Goal: Check status: Check status

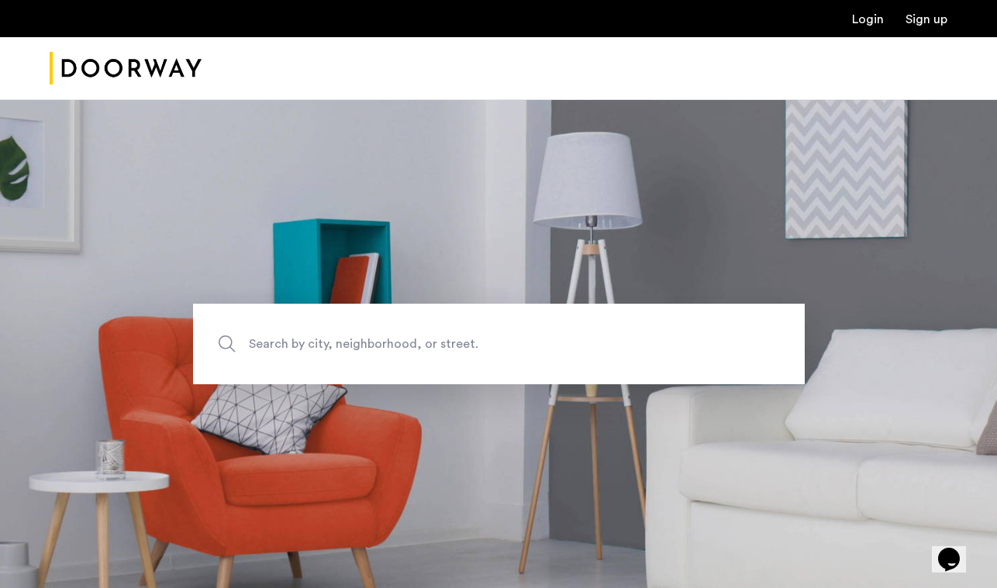
click at [865, 23] on link "Login" at bounding box center [868, 19] width 32 height 12
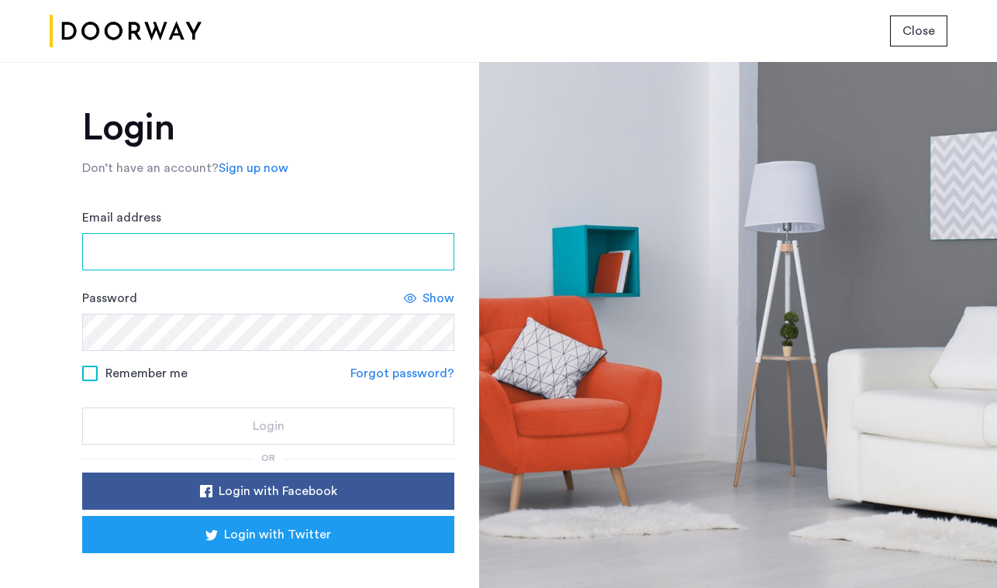
type input "**********"
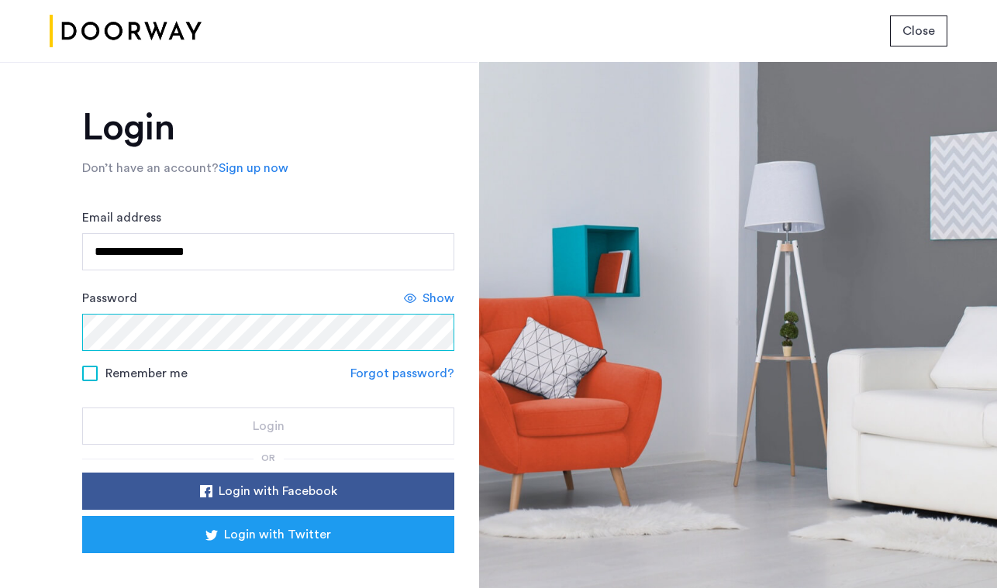
click at [266, 427] on button "Login" at bounding box center [268, 426] width 372 height 37
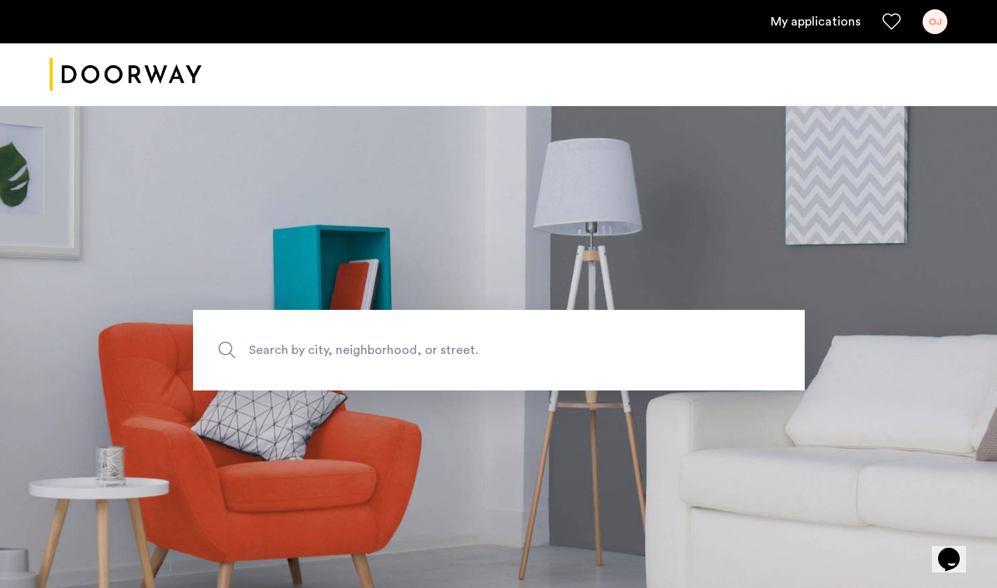
click at [932, 24] on div "OJ" at bounding box center [934, 21] width 25 height 25
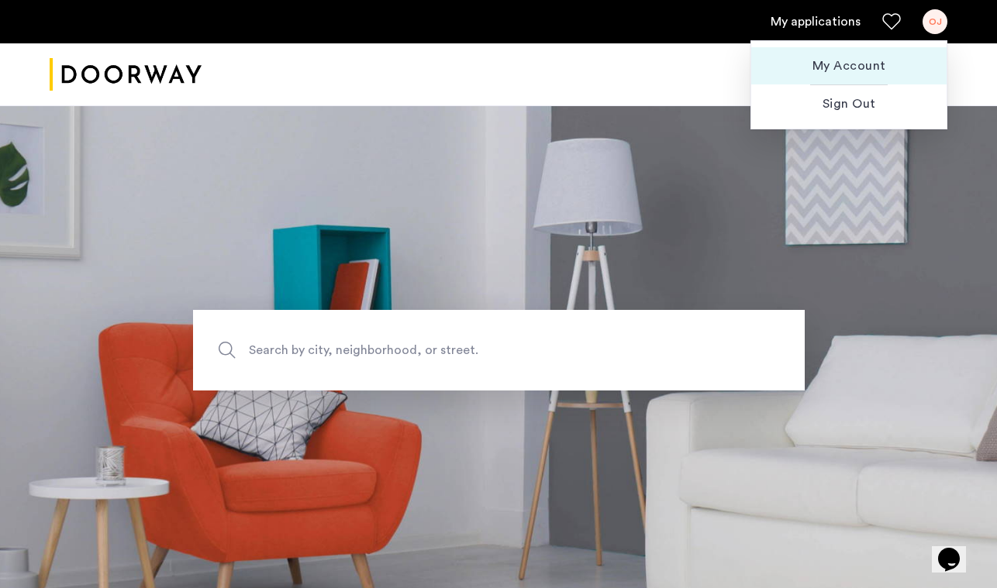
click at [879, 67] on span "My Account" at bounding box center [849, 66] width 171 height 19
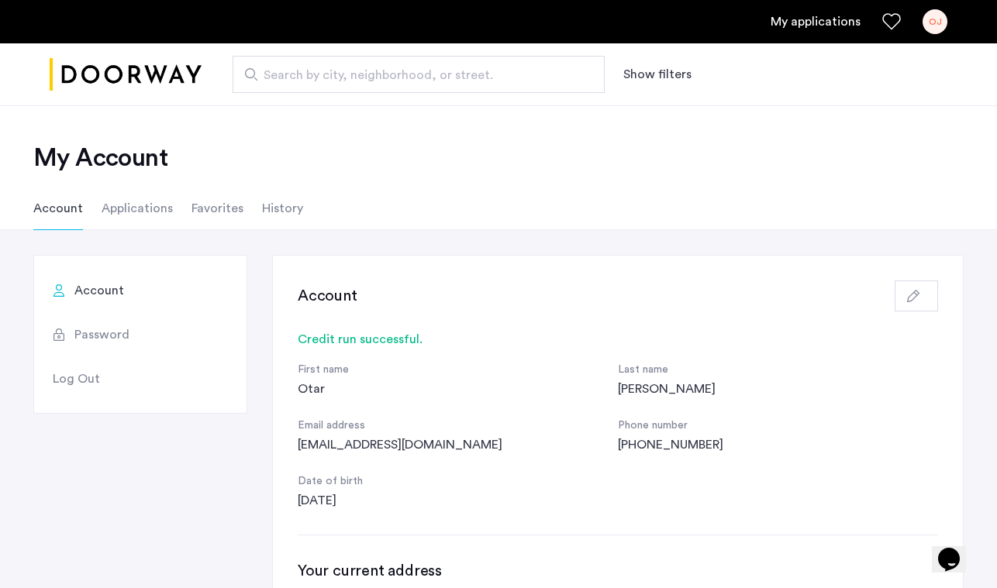
click at [138, 205] on li "Applications" at bounding box center [137, 208] width 71 height 43
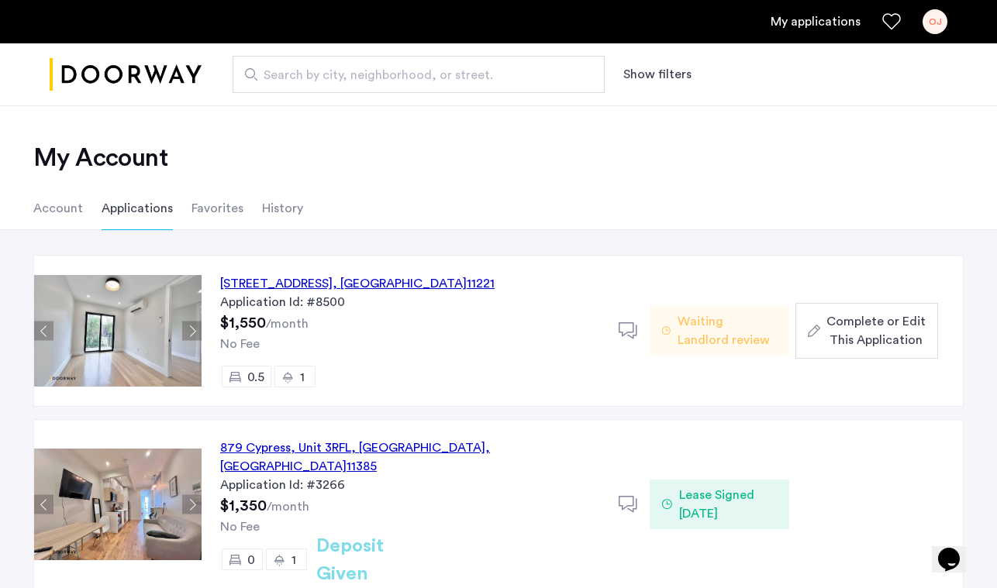
click at [385, 540] on h2 "Deposit Given" at bounding box center [377, 561] width 123 height 56
